Goal: Information Seeking & Learning: Check status

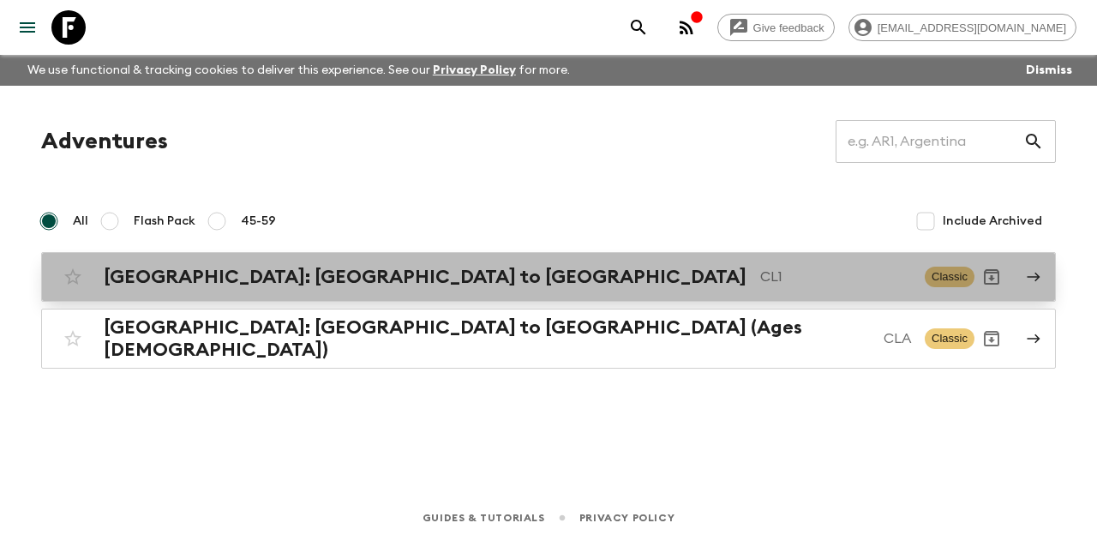
click at [212, 264] on div "[GEOGRAPHIC_DATA]: [GEOGRAPHIC_DATA] to Patagonia CL1 Classic" at bounding box center [515, 277] width 919 height 34
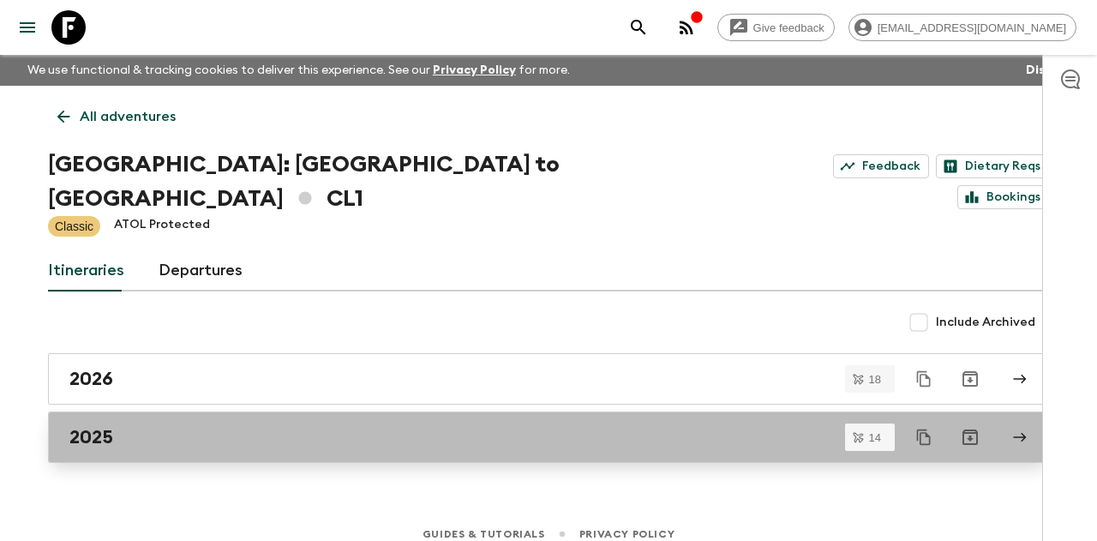
click at [115, 411] on link "2025" at bounding box center [548, 436] width 1001 height 51
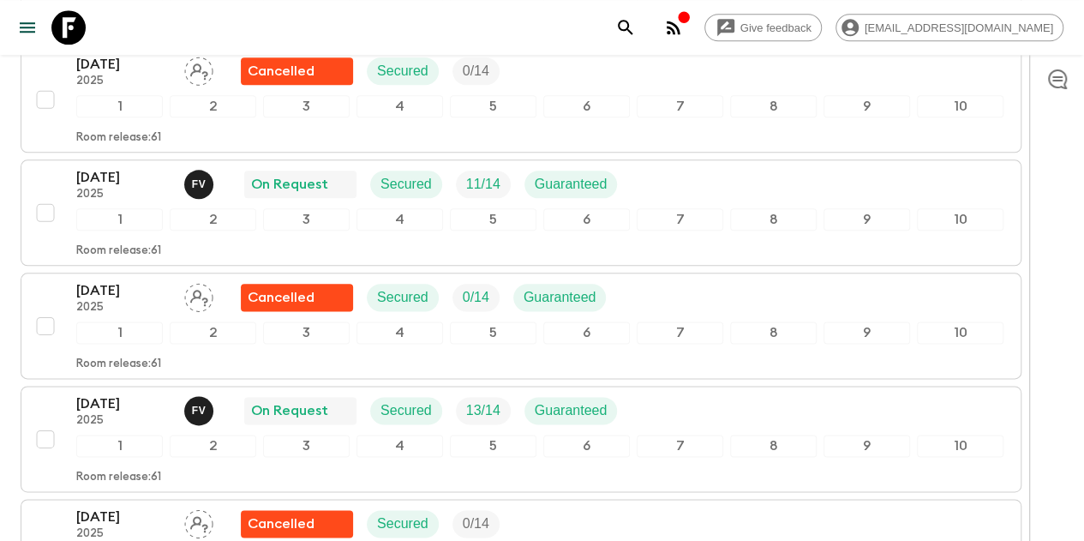
scroll to position [918, 0]
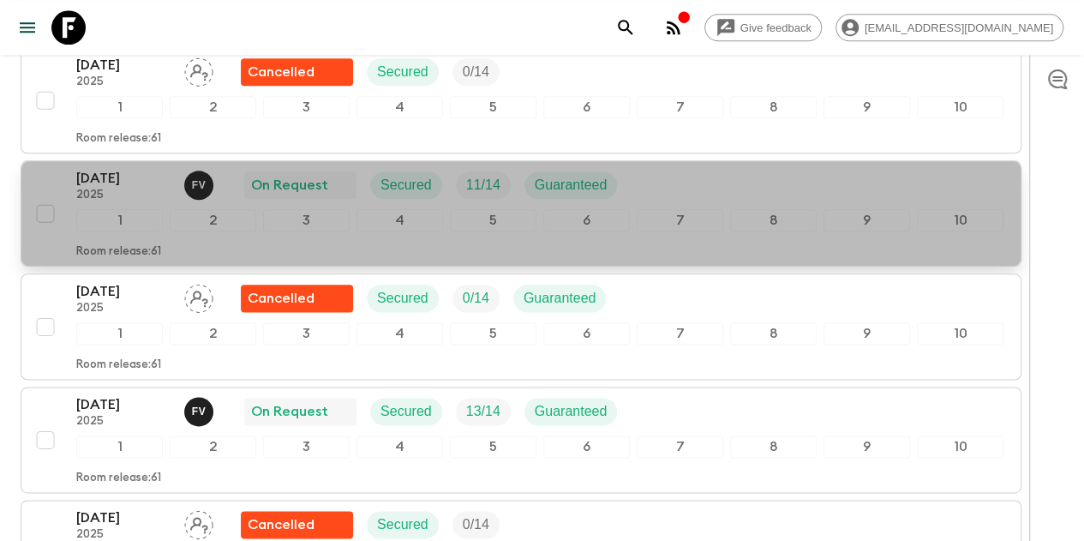
click at [146, 189] on p "2025" at bounding box center [123, 196] width 94 height 14
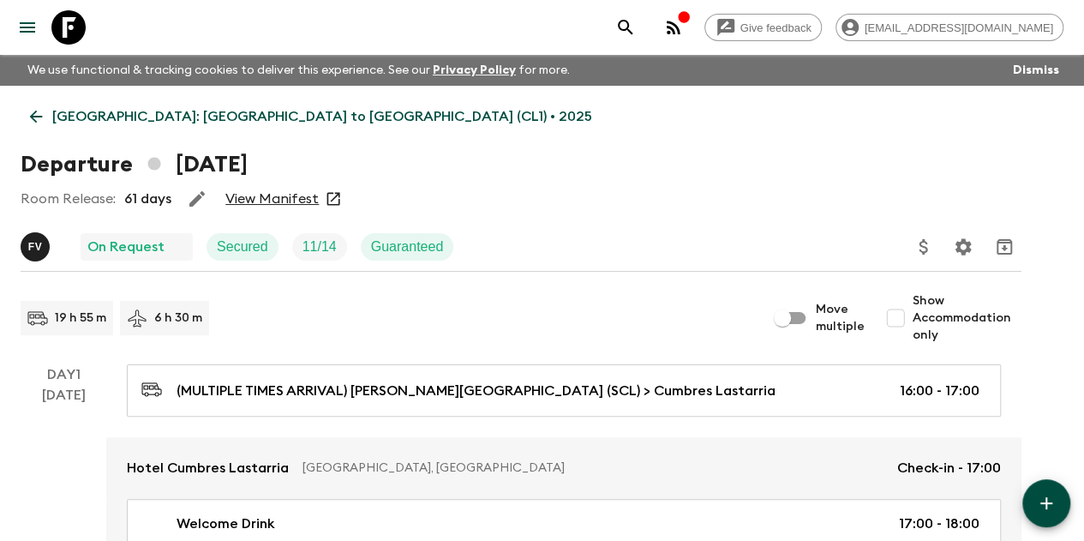
click at [312, 200] on link "View Manifest" at bounding box center [271, 198] width 93 height 17
